Goal: Task Accomplishment & Management: Complete application form

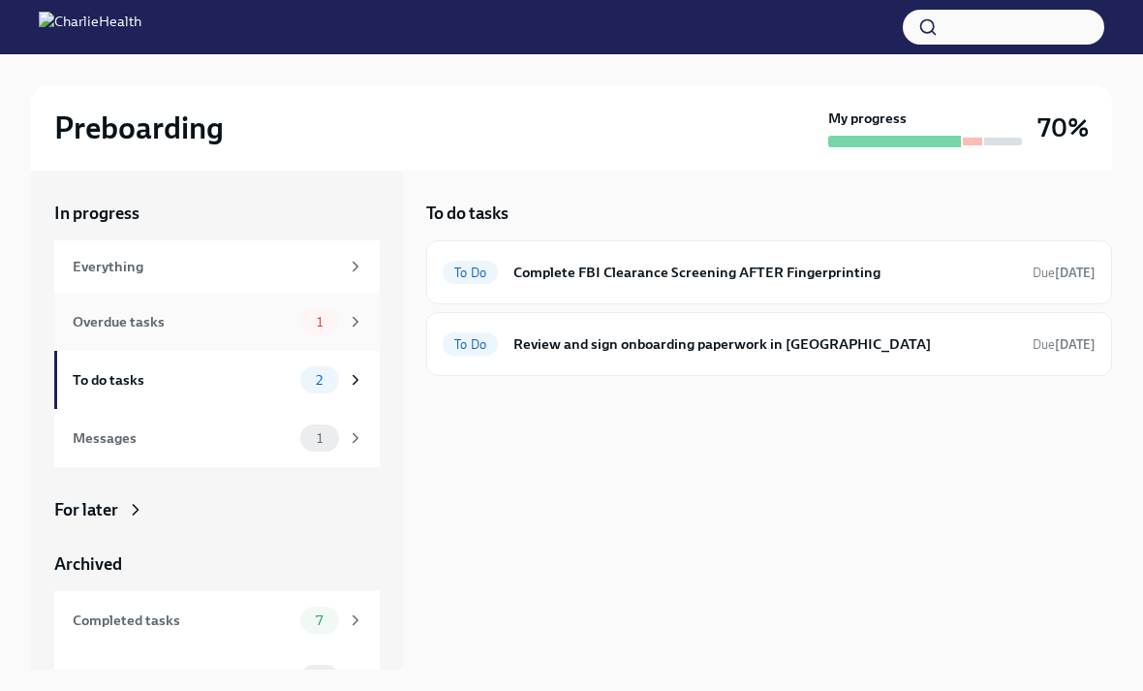
click at [313, 320] on span "1" at bounding box center [319, 322] width 29 height 15
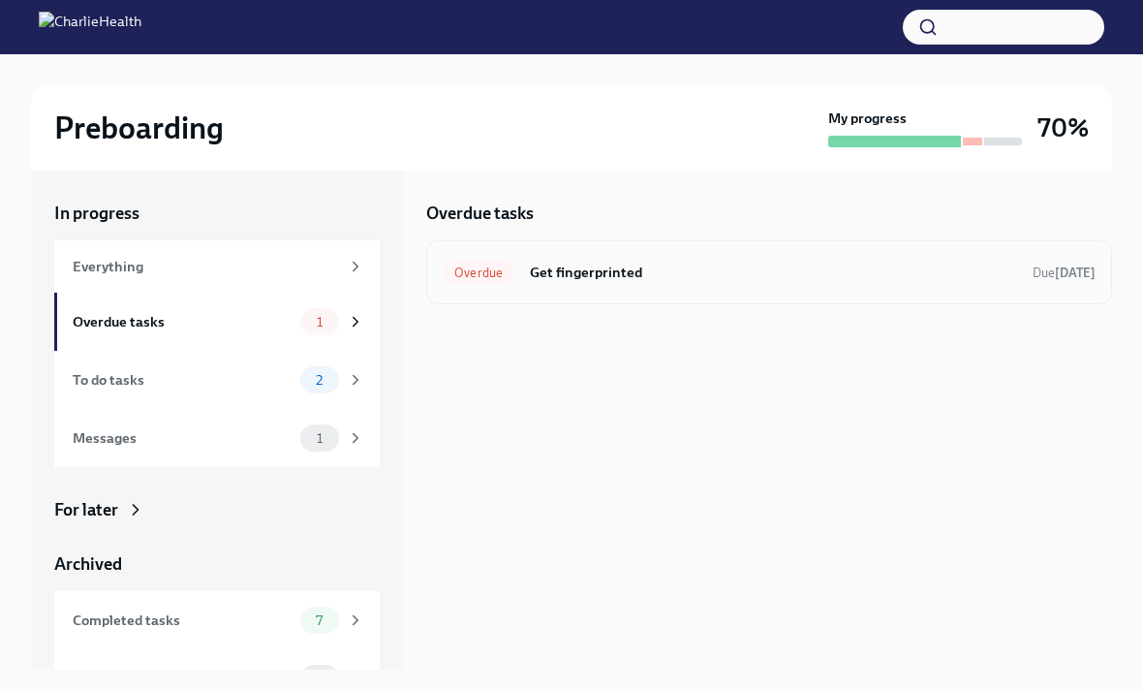
click at [646, 278] on h6 "Get fingerprinted" at bounding box center [773, 272] width 487 height 21
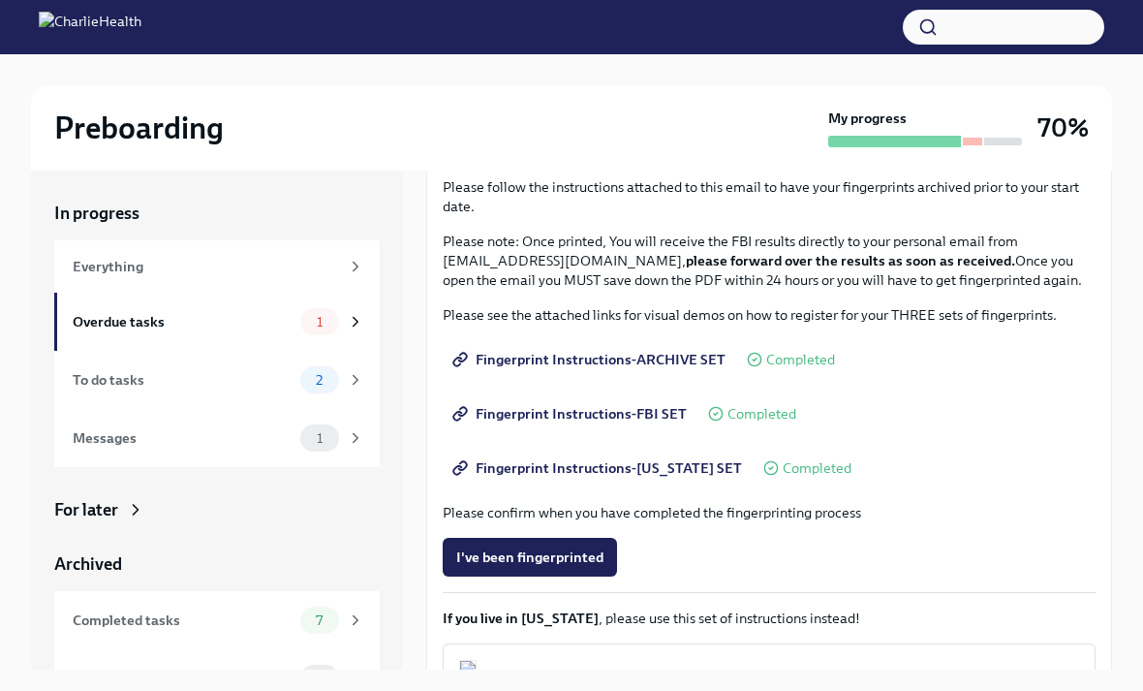
scroll to position [187, 0]
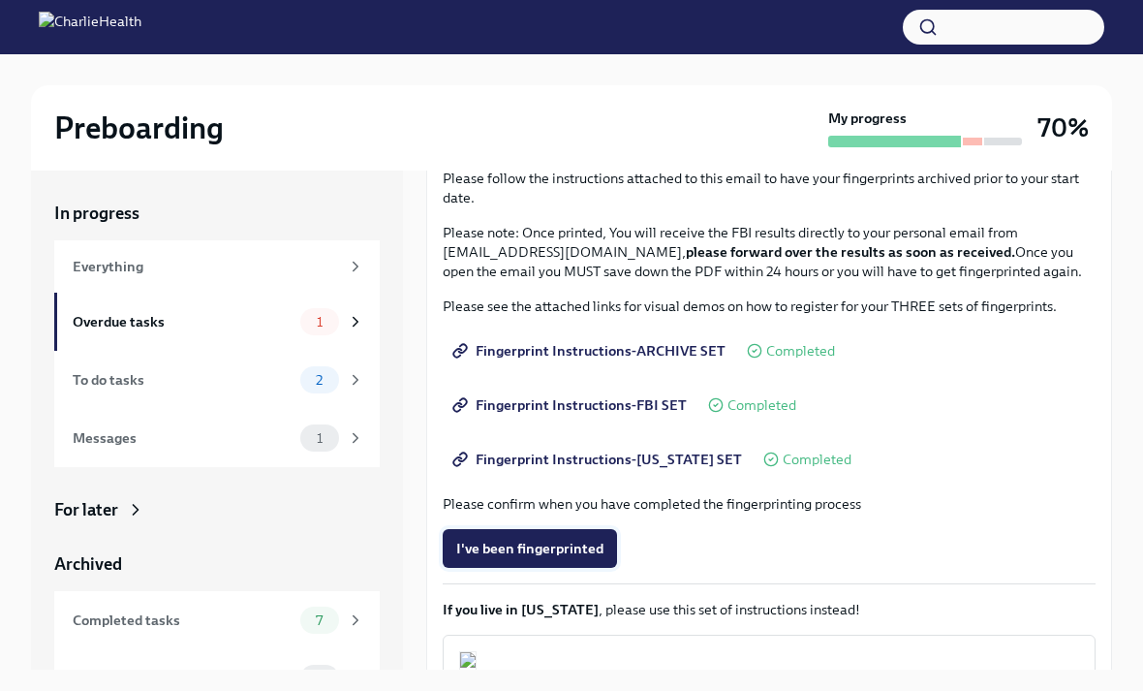
click at [567, 553] on span "I've been fingerprinted" at bounding box center [529, 548] width 147 height 19
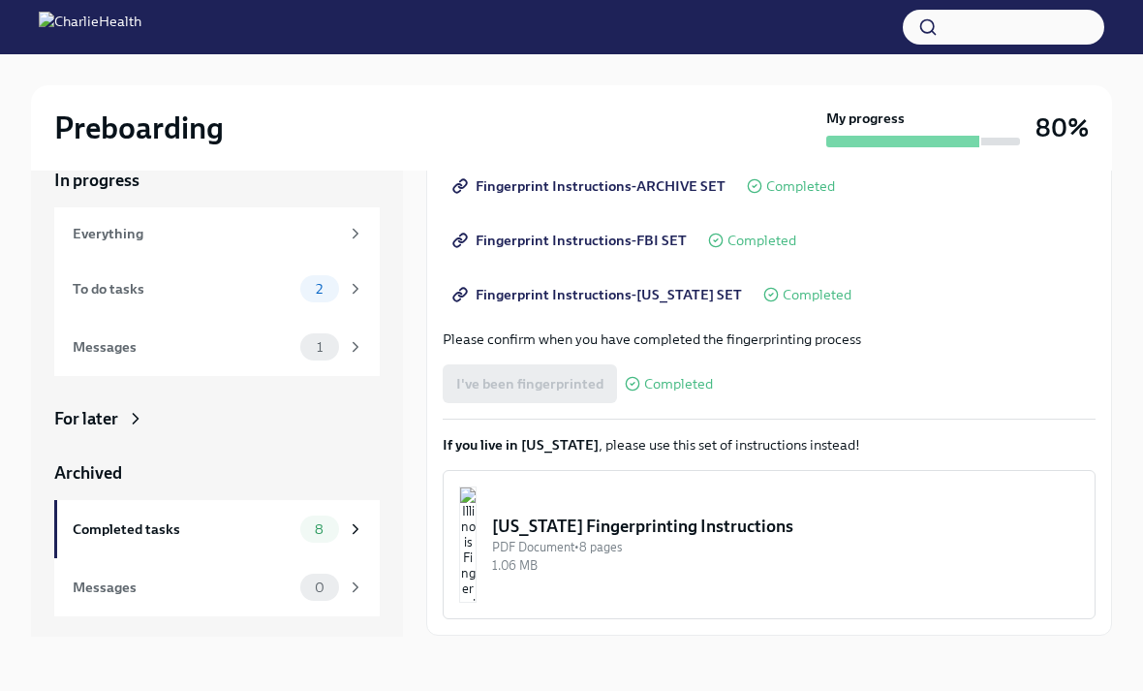
scroll to position [318, 0]
click at [598, 669] on span "Next task : Complete FBI Clearance Screening AFTER Fingerprinting" at bounding box center [657, 678] width 434 height 19
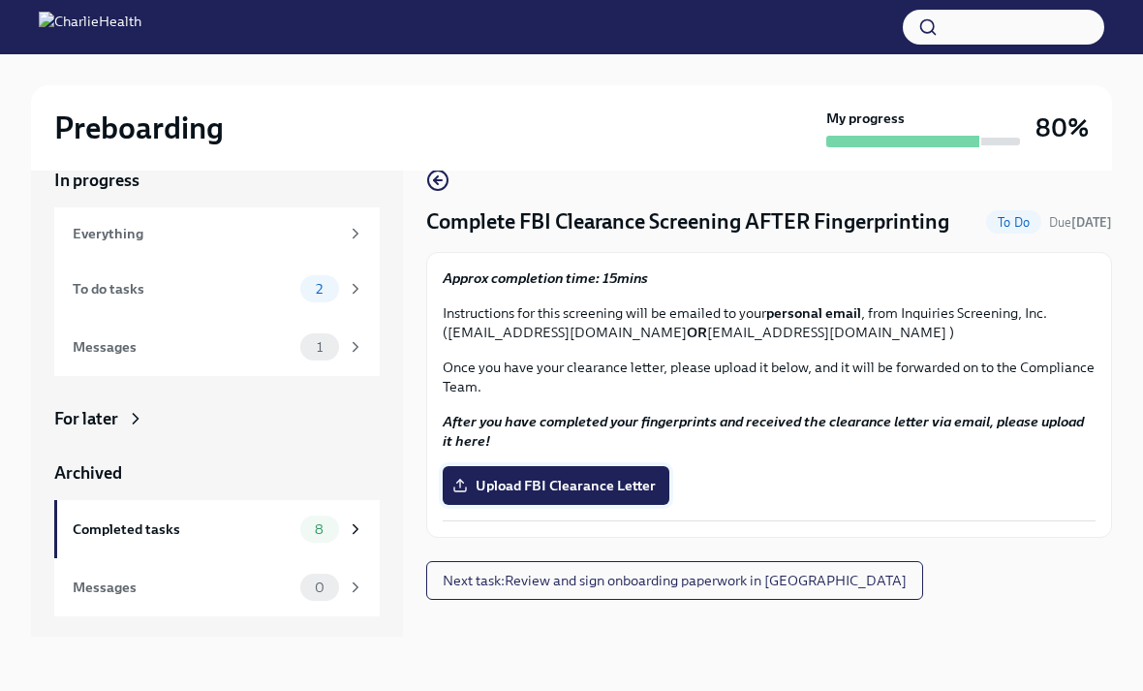
click at [632, 476] on span "Upload FBI Clearance Letter" at bounding box center [556, 485] width 200 height 19
click at [0, 0] on input "Upload FBI Clearance Letter" at bounding box center [0, 0] width 0 height 0
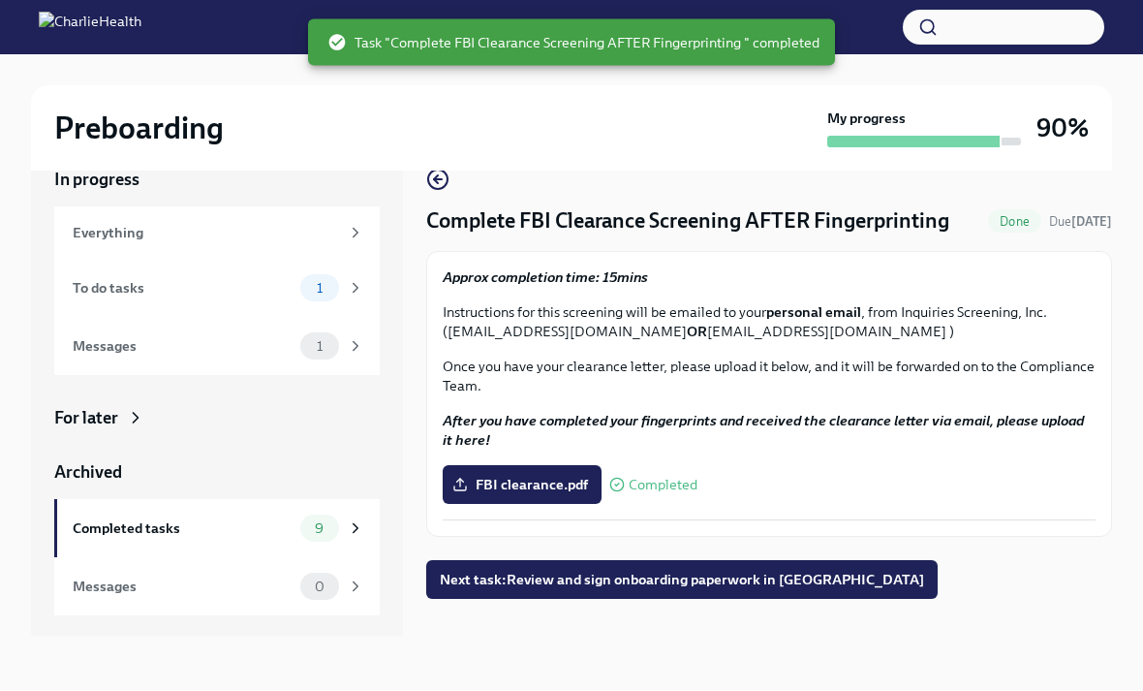
scroll to position [95, 0]
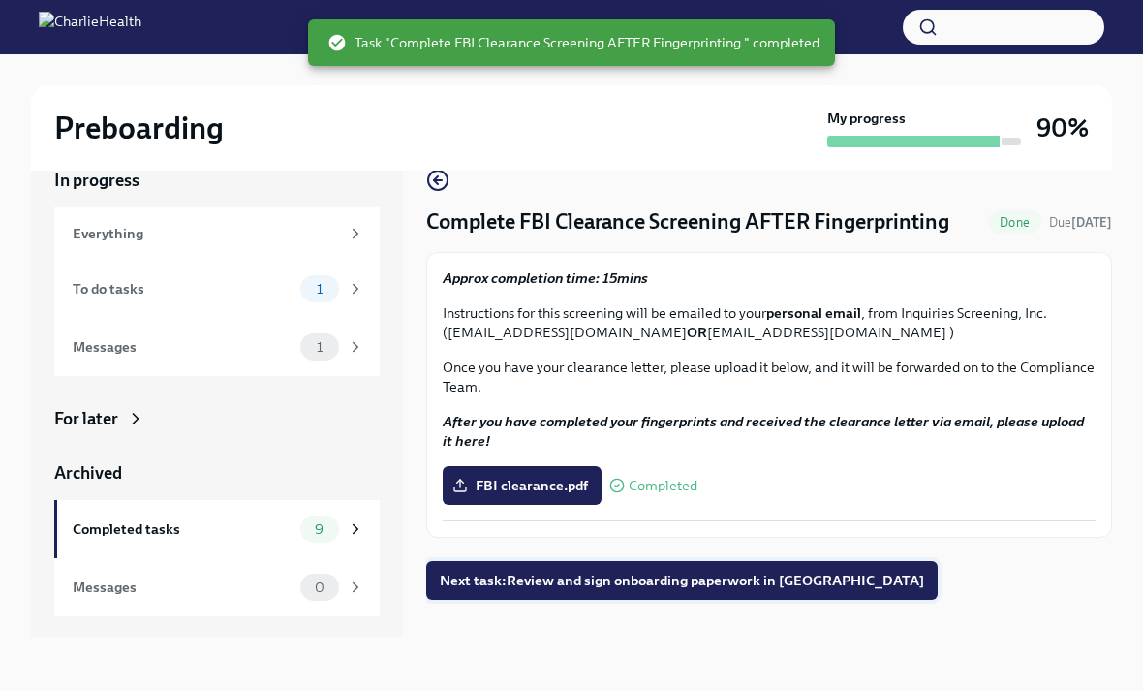
click at [700, 571] on span "Next task : Review and sign onboarding paperwork in [GEOGRAPHIC_DATA]" at bounding box center [682, 580] width 484 height 19
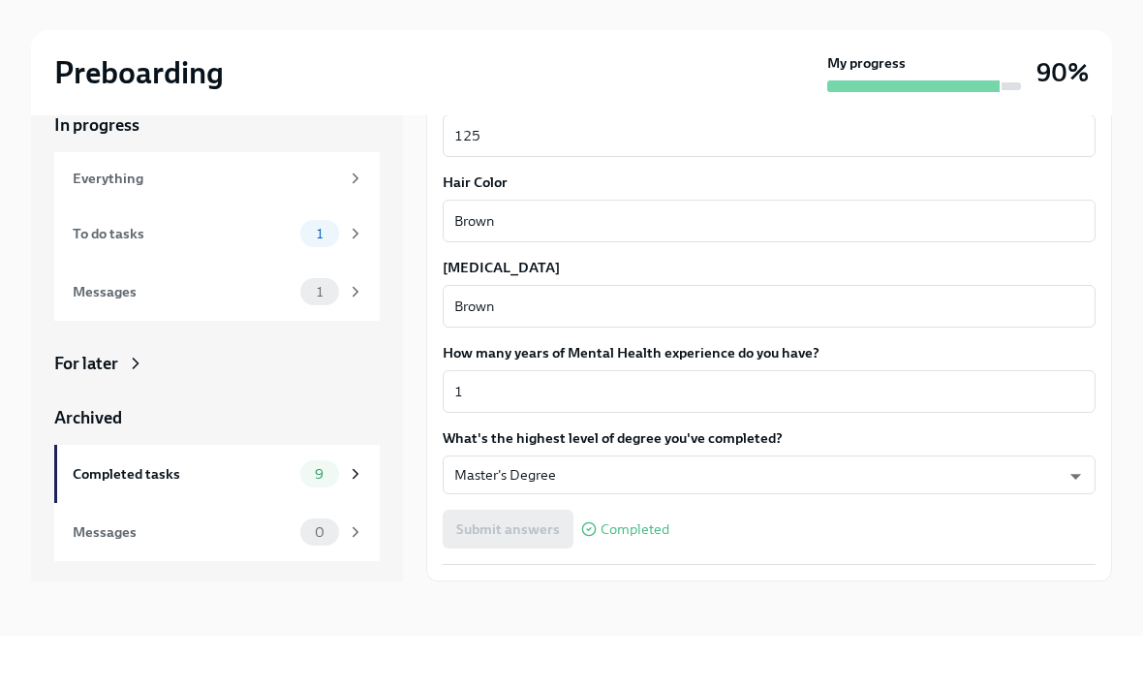
scroll to position [33, 0]
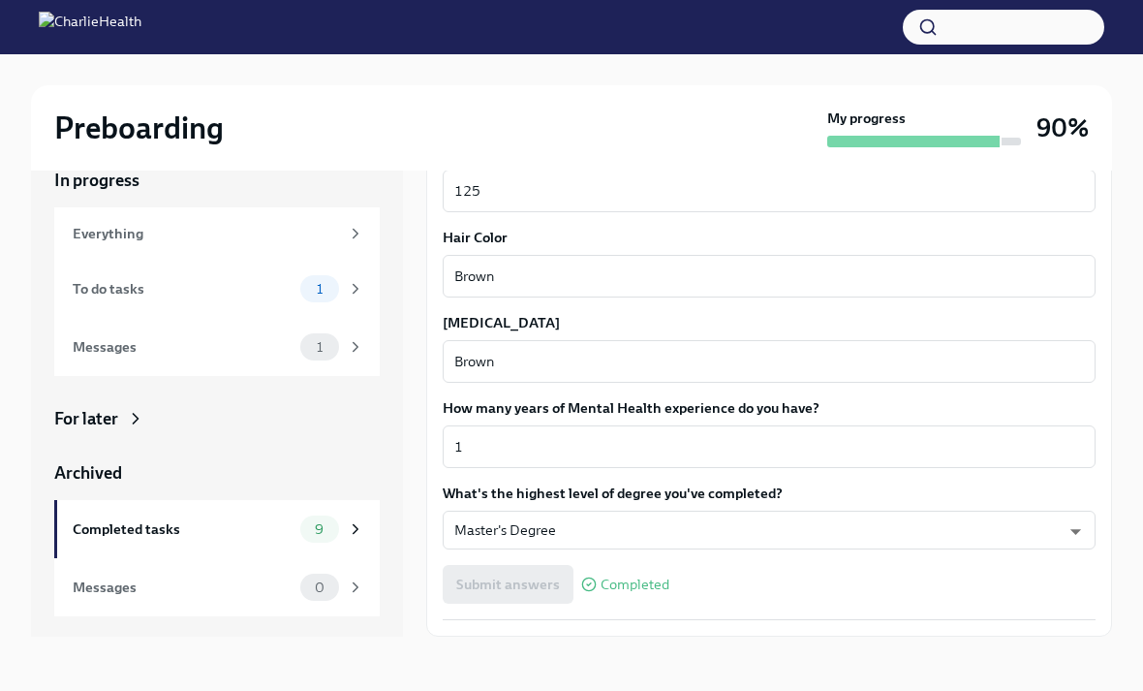
click at [706, 672] on span "Next task : Review and sign onboarding paperwork in [GEOGRAPHIC_DATA]" at bounding box center [682, 678] width 484 height 19
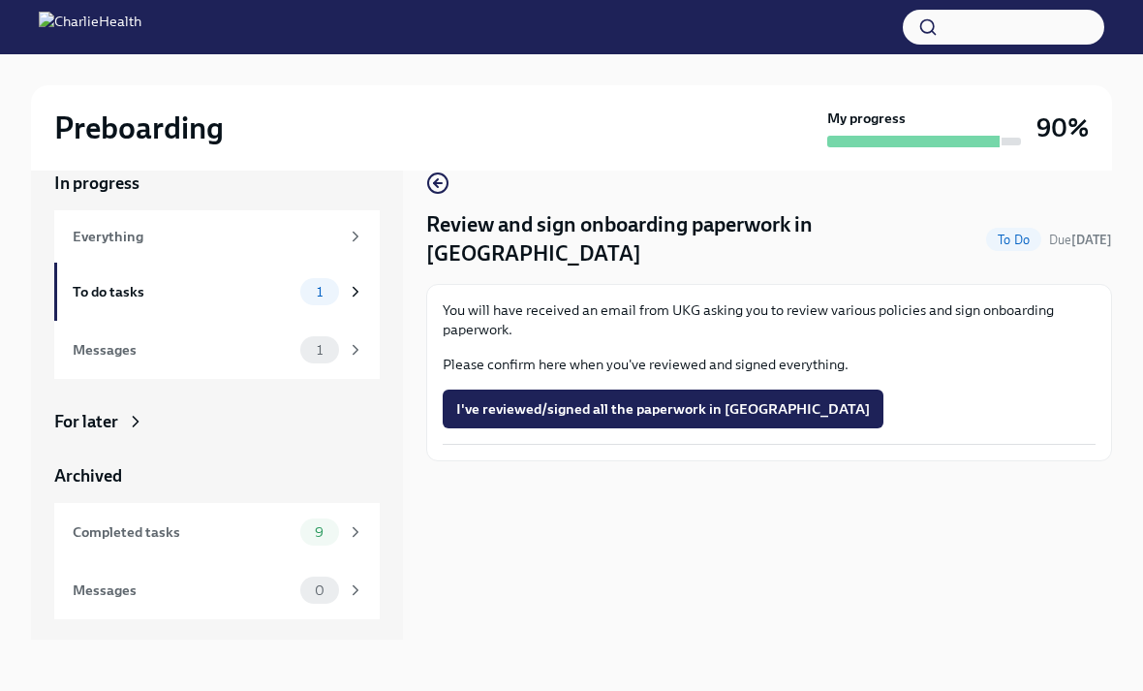
scroll to position [8, 0]
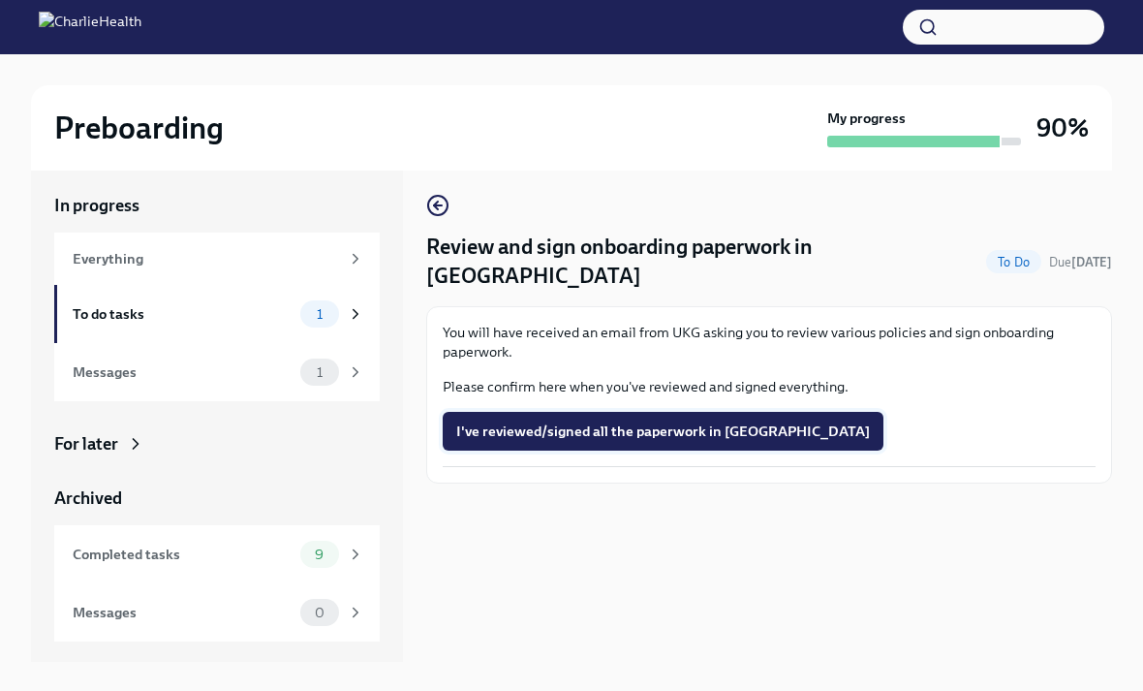
click at [629, 421] on span "I've reviewed/signed all the paperwork in [GEOGRAPHIC_DATA]" at bounding box center [663, 430] width 414 height 19
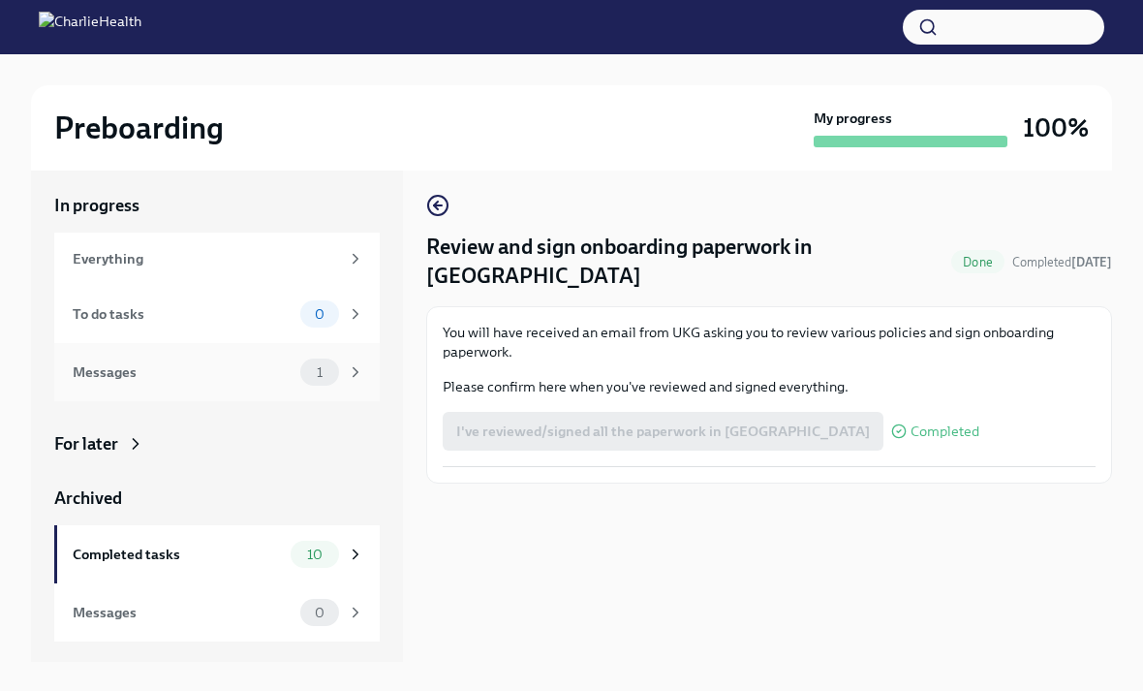
click at [231, 373] on div "Messages" at bounding box center [183, 371] width 220 height 21
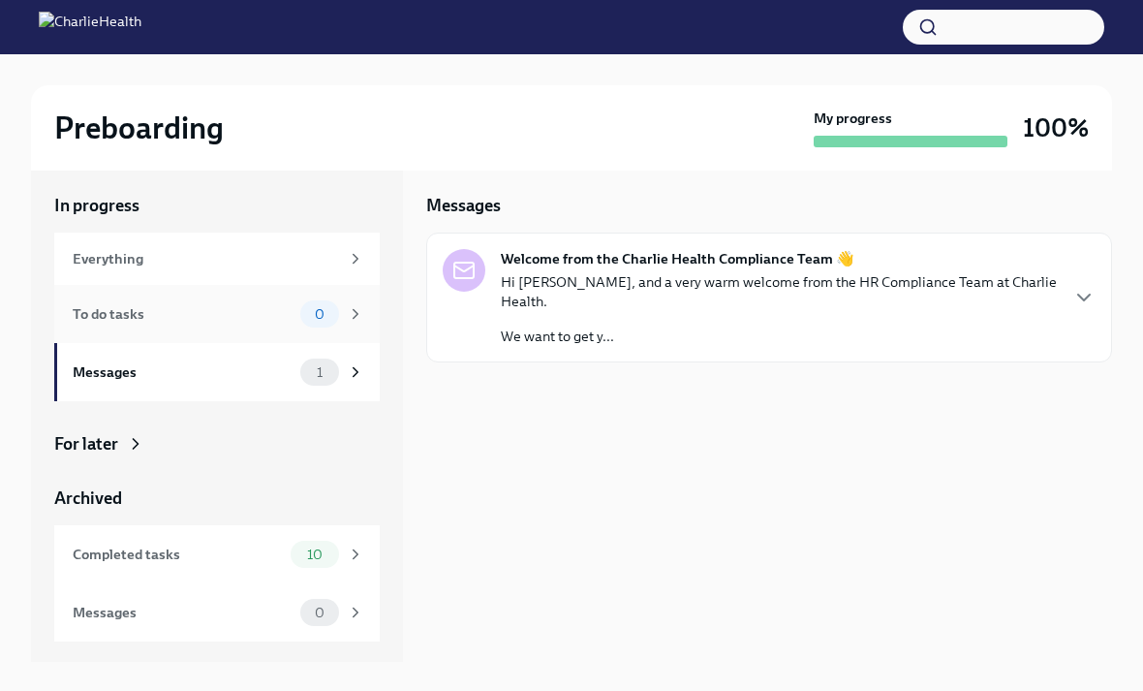
click at [233, 324] on div "To do tasks 0" at bounding box center [219, 313] width 292 height 27
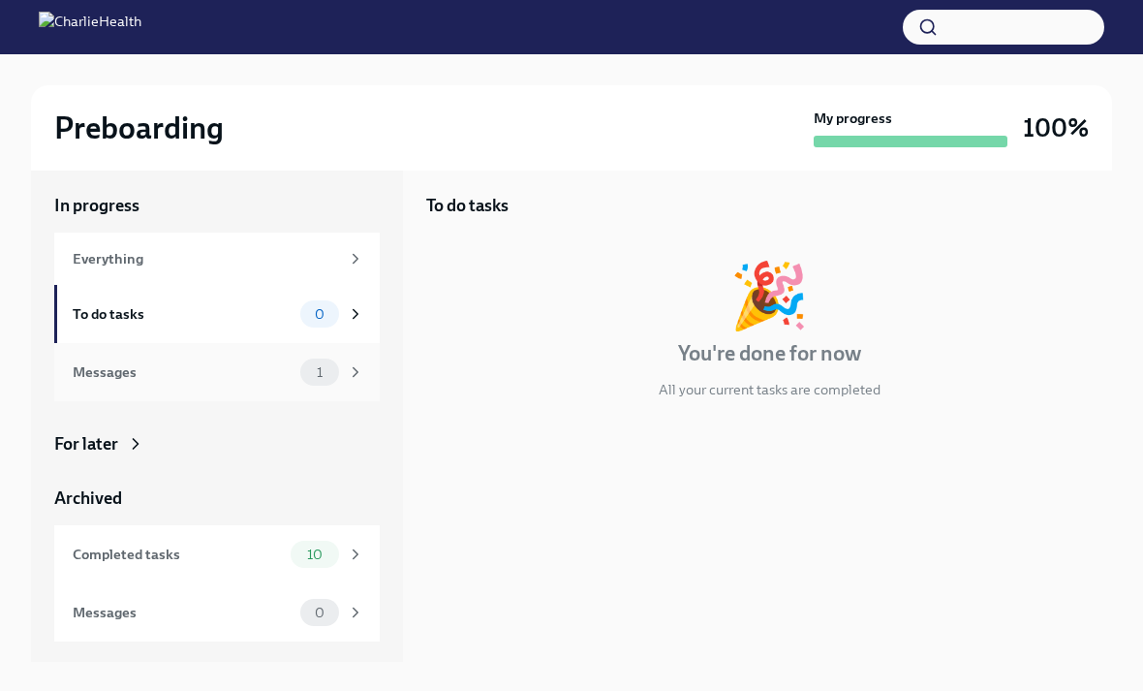
click at [260, 378] on div "Messages" at bounding box center [183, 371] width 220 height 21
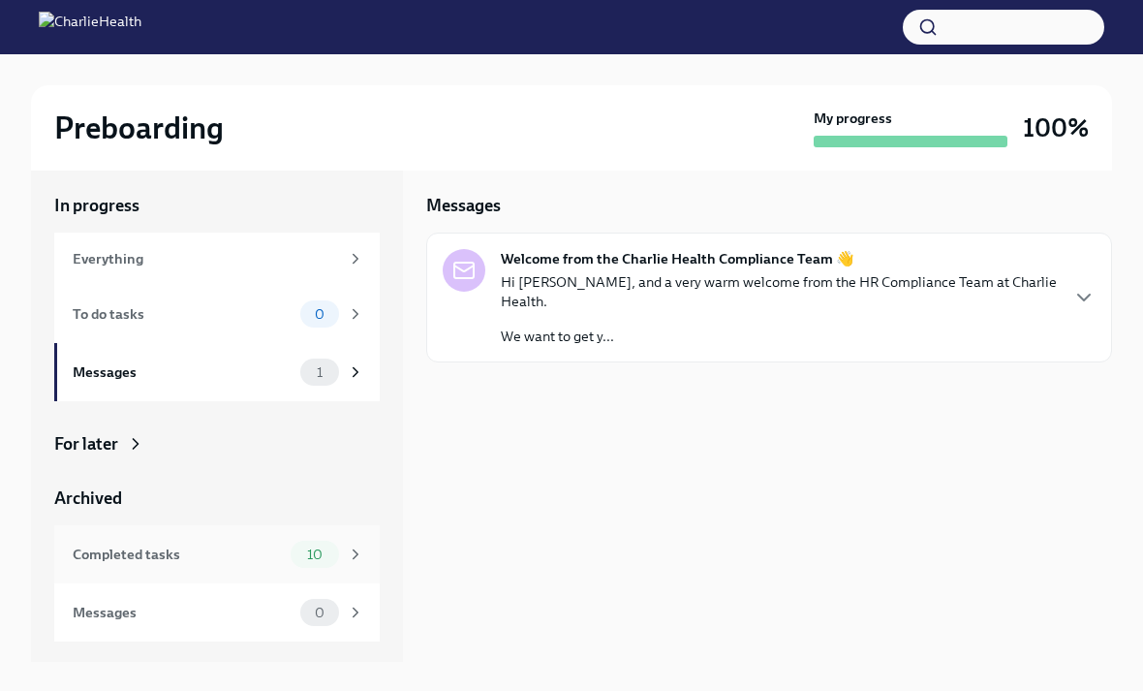
click at [242, 558] on div "Completed tasks" at bounding box center [178, 553] width 210 height 21
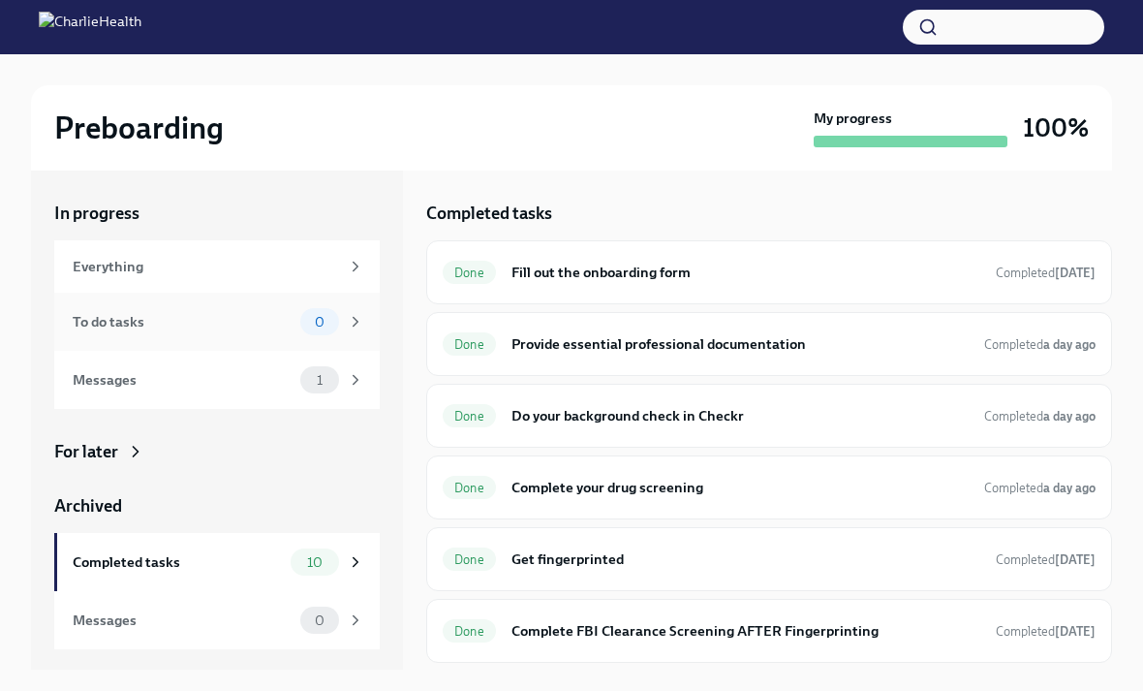
click at [219, 312] on div "To do tasks" at bounding box center [183, 321] width 220 height 21
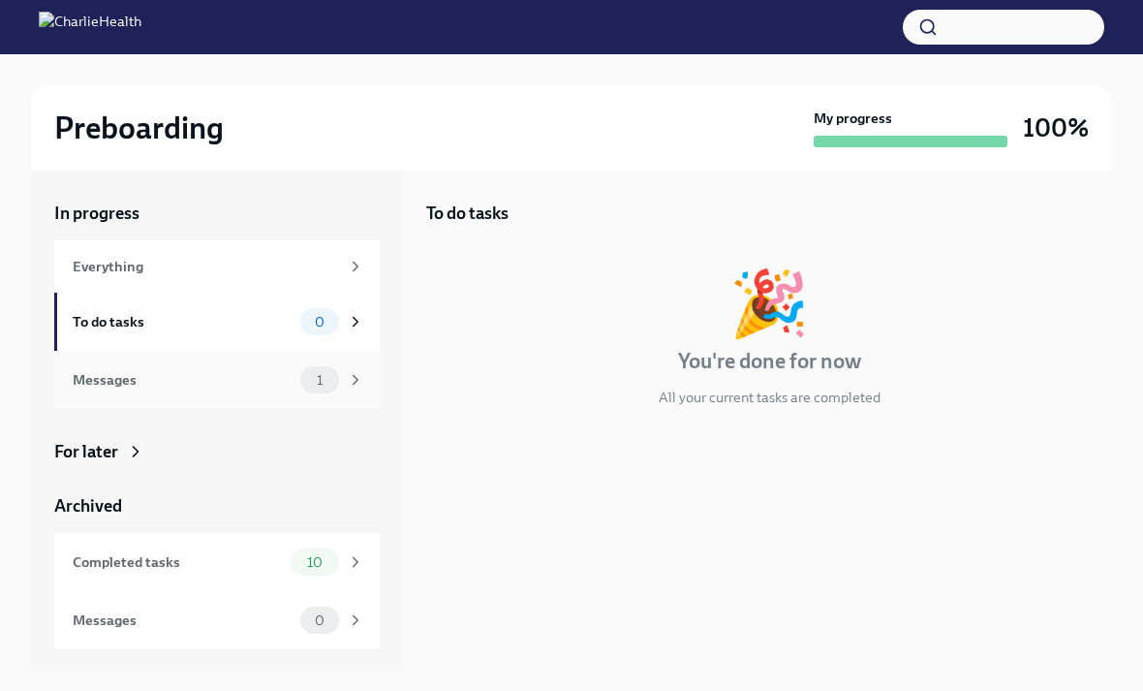
click at [212, 380] on div "Messages" at bounding box center [183, 379] width 220 height 21
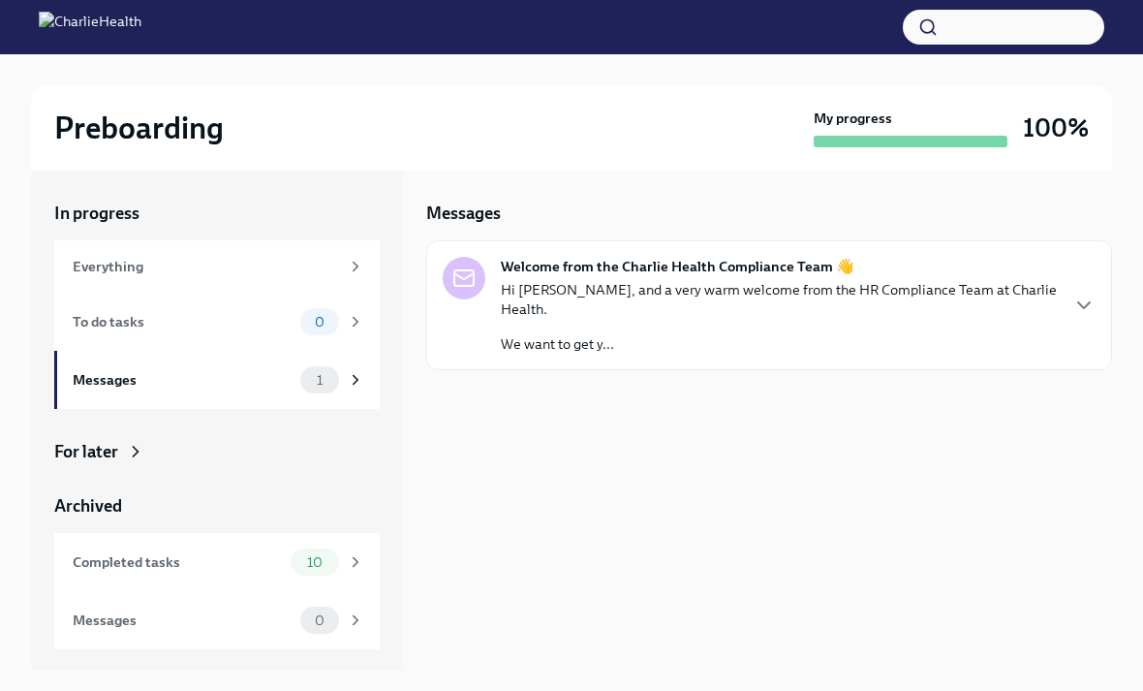
click at [754, 290] on p "Hi Cecilia, and a very warm welcome from the HR Compliance Team at Charlie Heal…" at bounding box center [779, 299] width 556 height 39
